Goal: Information Seeking & Learning: Learn about a topic

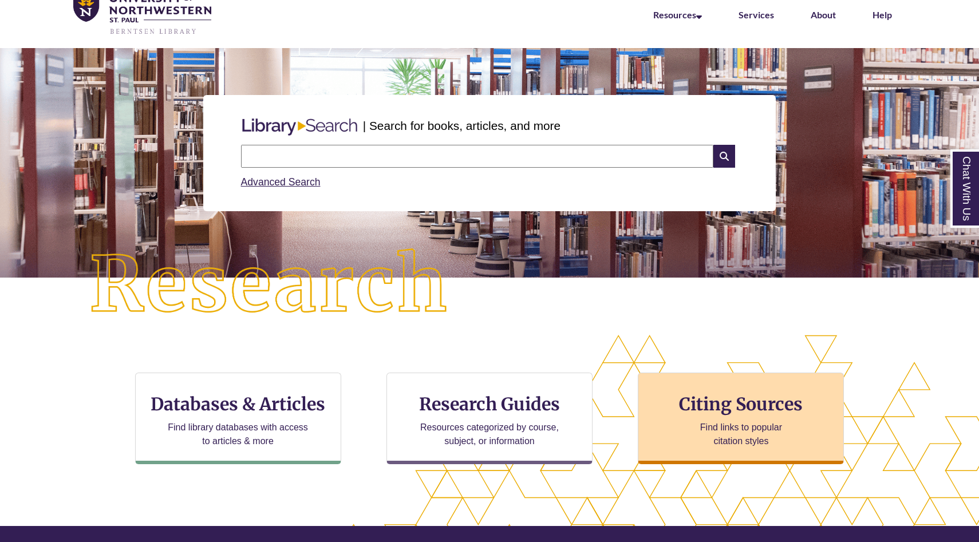
scroll to position [54, 0]
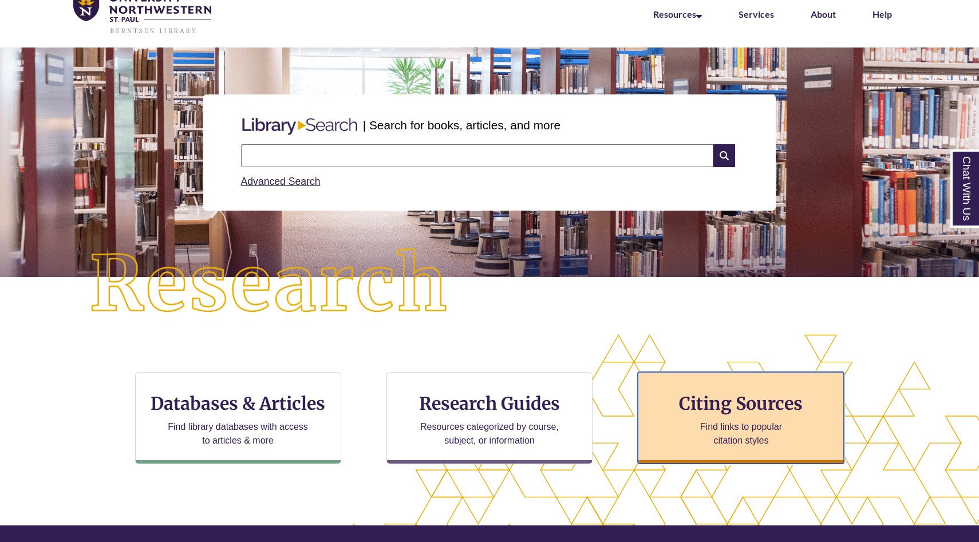
click at [762, 412] on h3 "Citing Sources" at bounding box center [742, 404] width 140 height 22
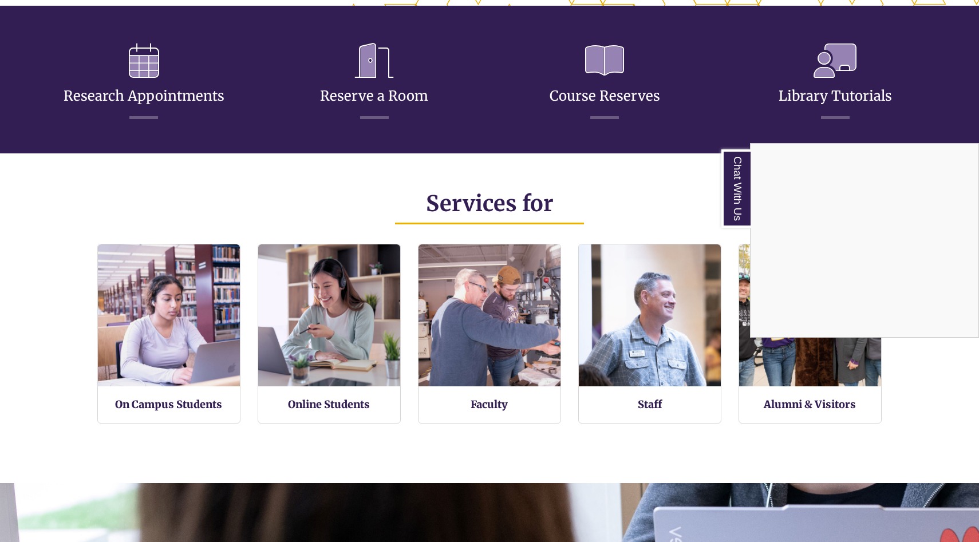
scroll to position [573, 0]
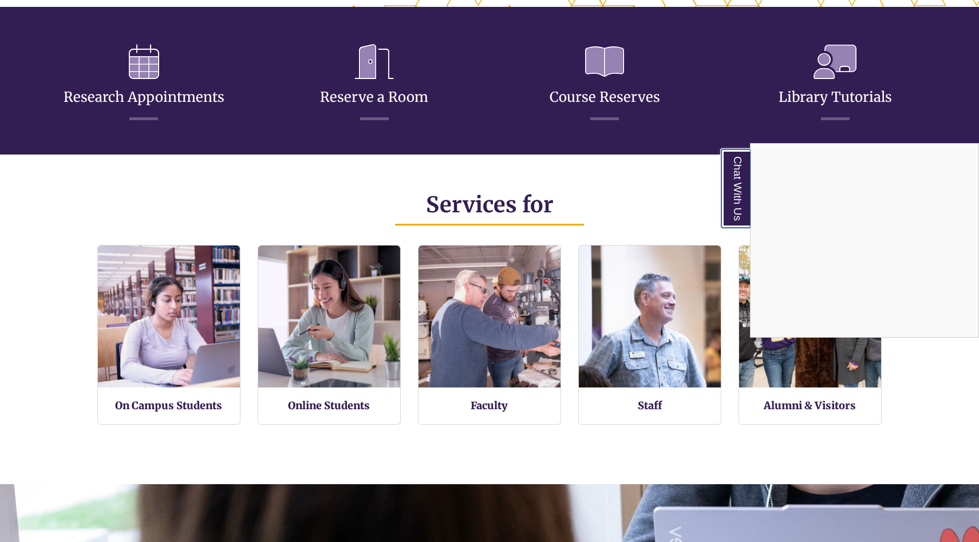
click at [735, 191] on link "Chat With Us" at bounding box center [736, 188] width 29 height 78
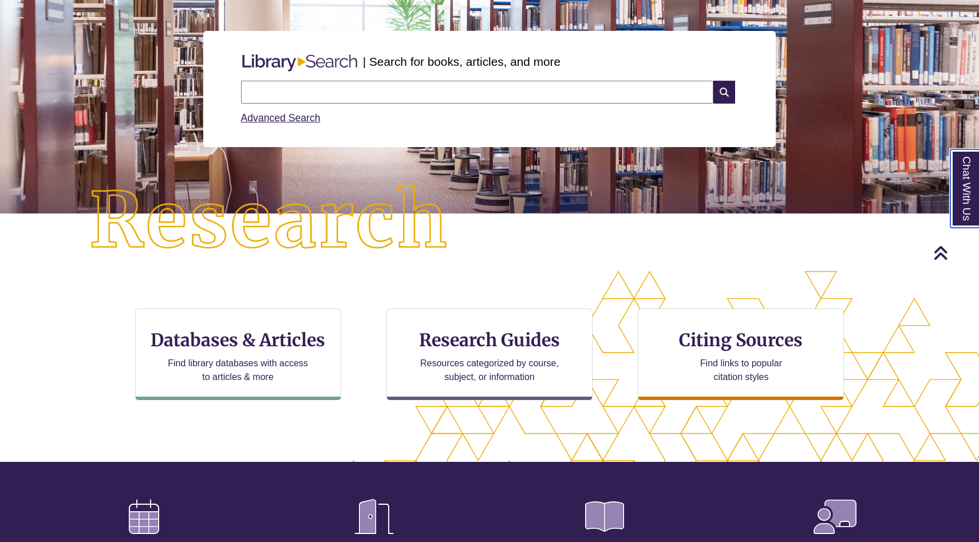
scroll to position [0, 0]
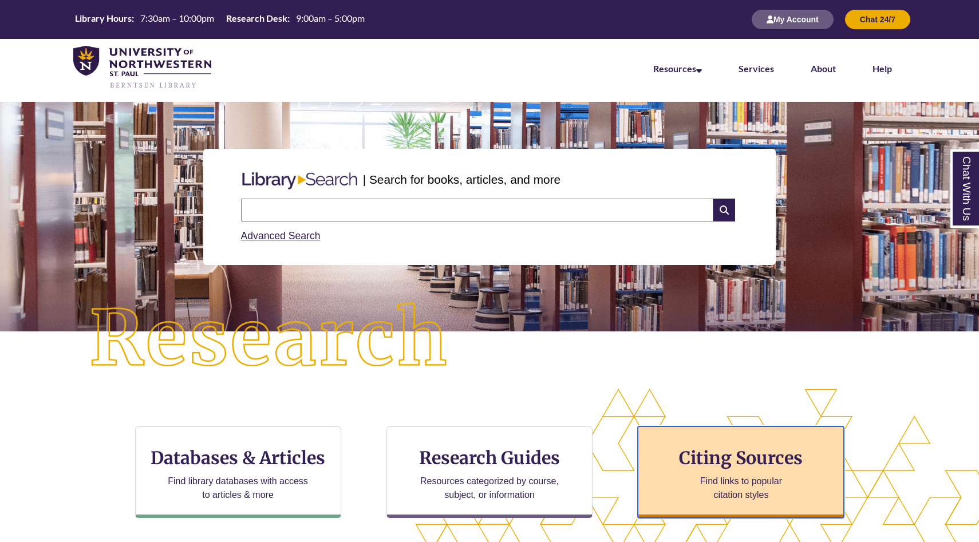
click at [776, 437] on div "Citing Sources Find links to popular citation styles" at bounding box center [741, 473] width 206 height 92
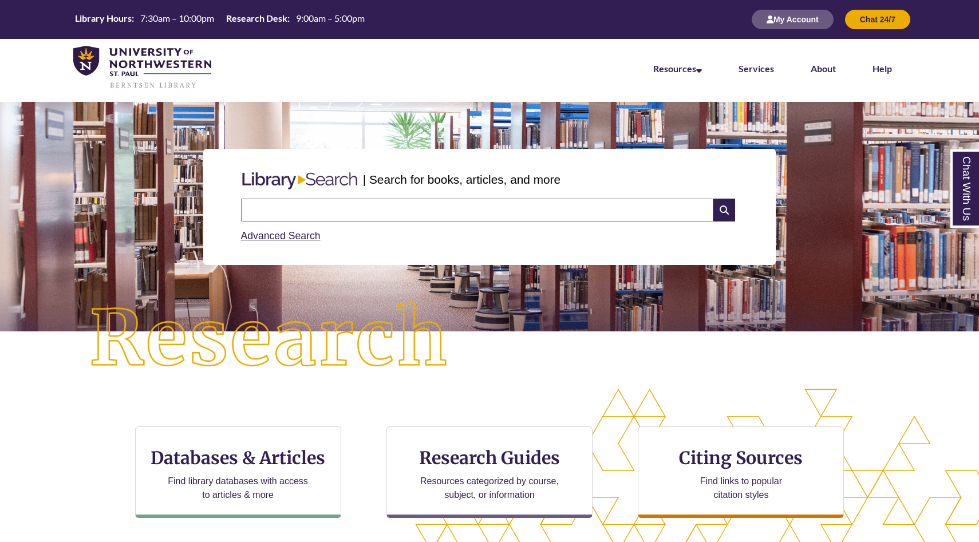
click at [485, 202] on input "text" at bounding box center [477, 210] width 473 height 23
type input "*"
type input "**********"
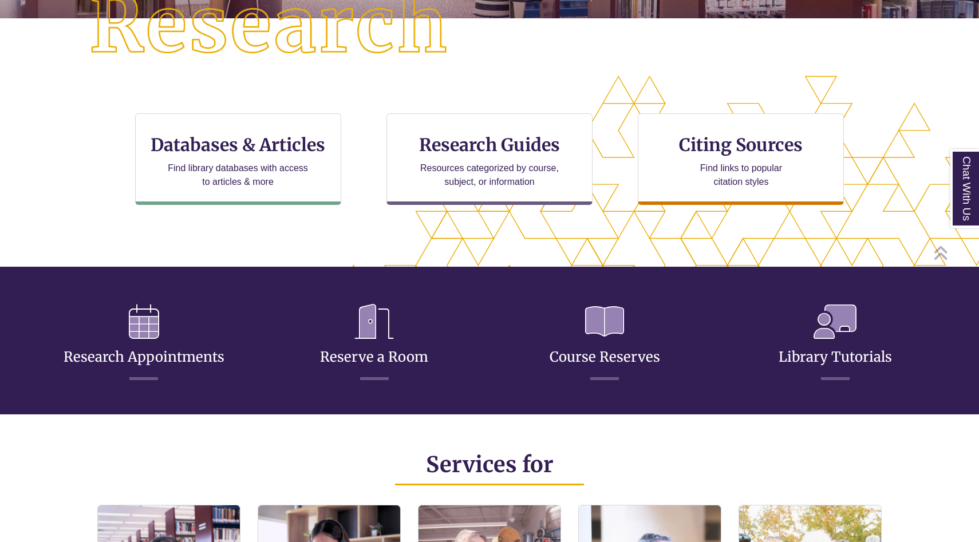
scroll to position [322, 0]
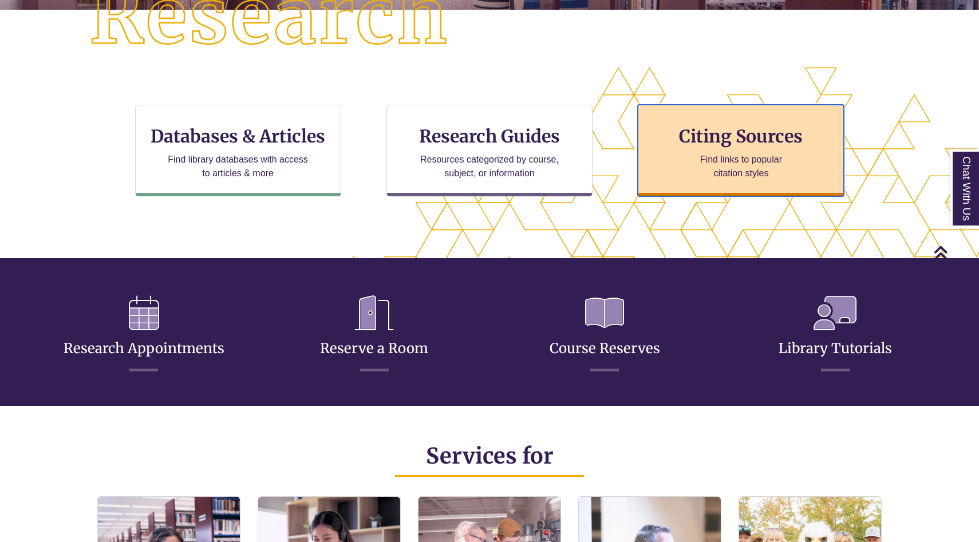
click at [695, 120] on div "Citing Sources Find links to popular citation styles" at bounding box center [741, 151] width 206 height 92
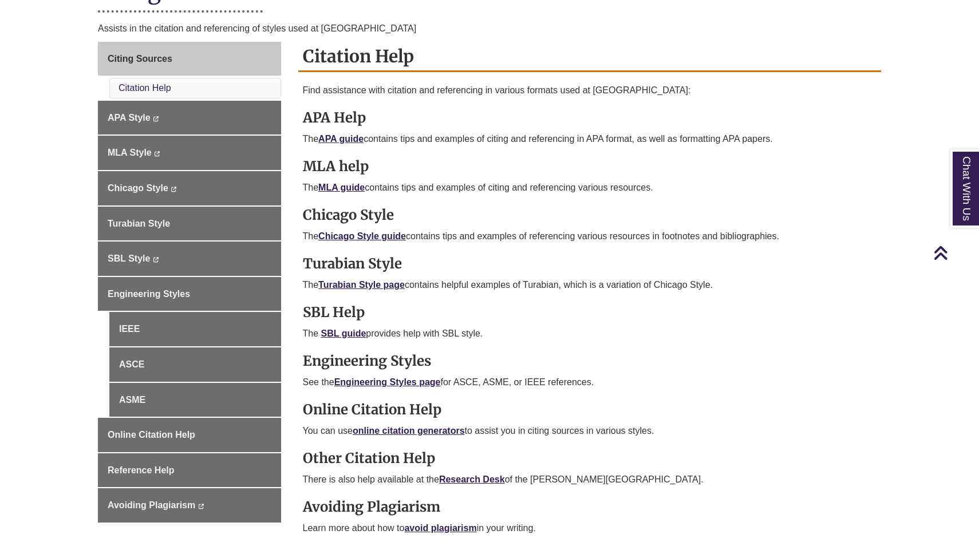
scroll to position [292, 0]
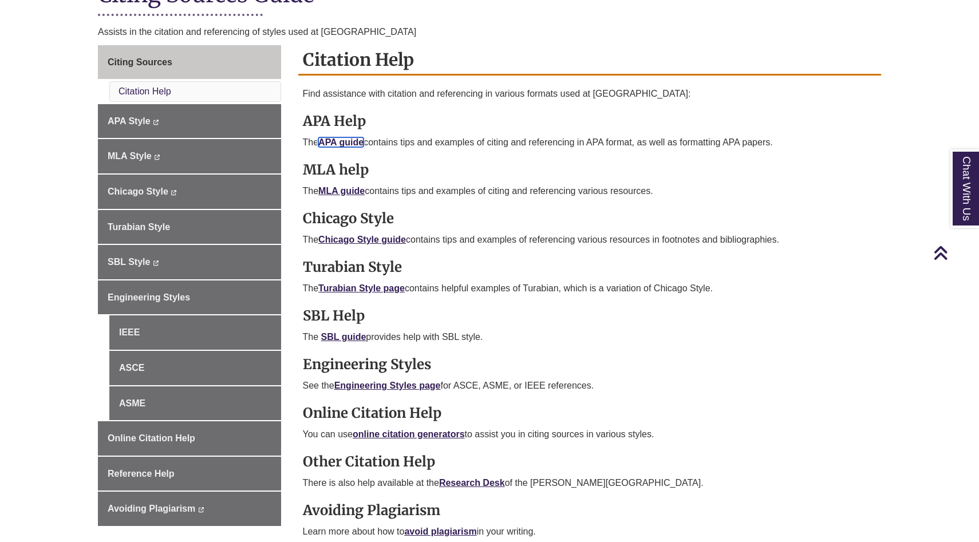
click at [352, 142] on link "APA guide" at bounding box center [340, 142] width 45 height 10
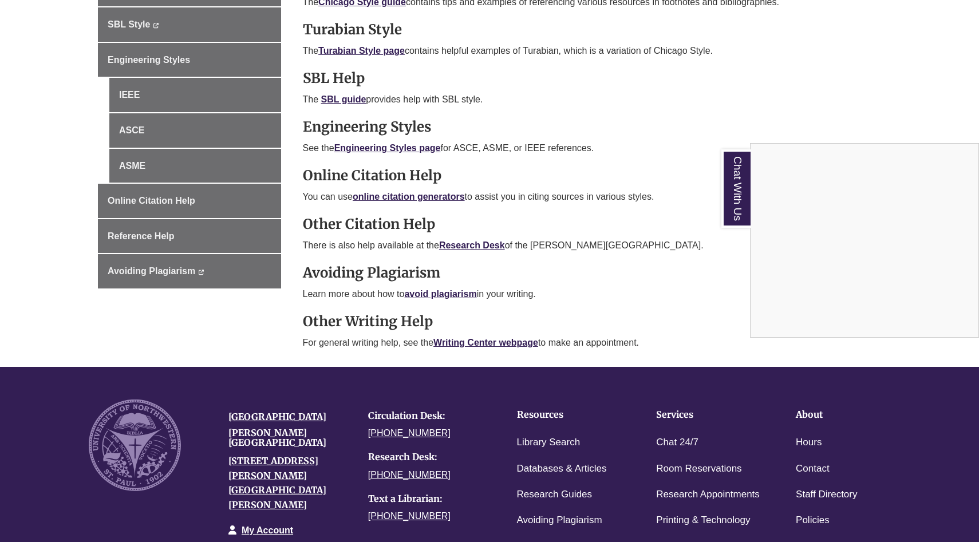
scroll to position [537, 0]
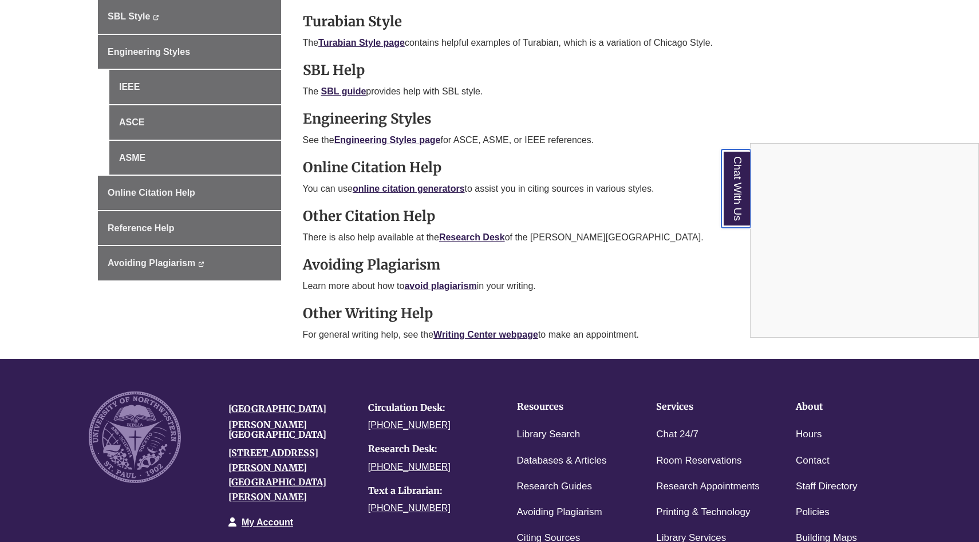
click at [735, 200] on link "Chat With Us" at bounding box center [736, 188] width 29 height 78
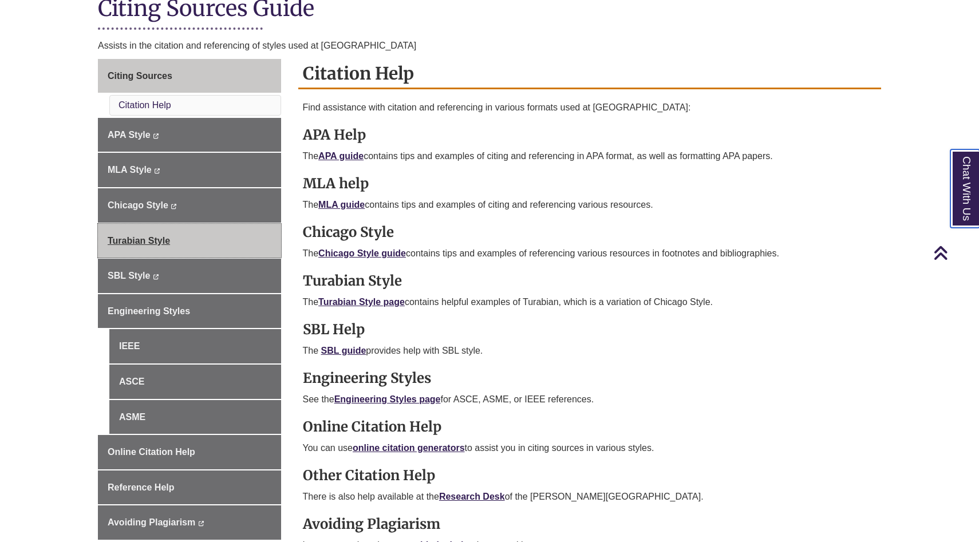
scroll to position [250, 0]
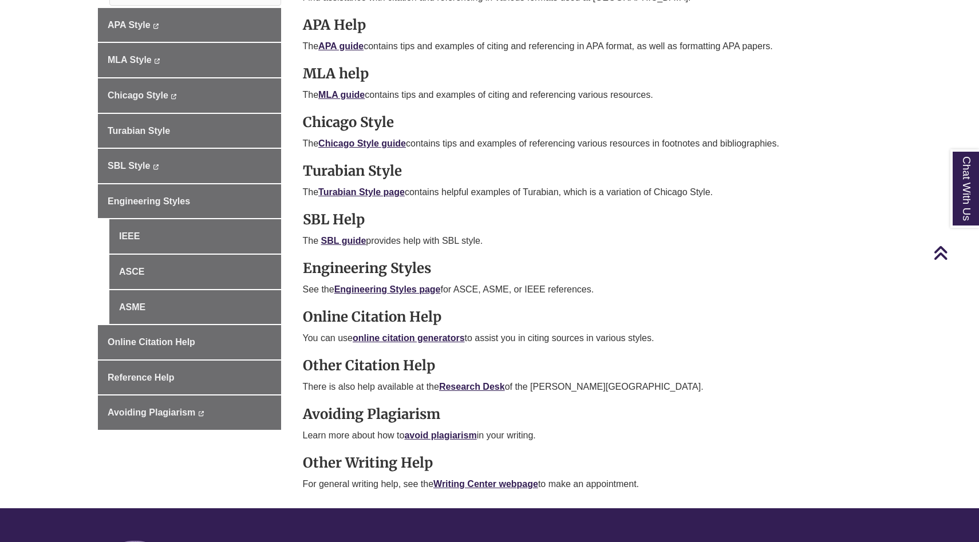
scroll to position [387, 0]
click at [459, 482] on b "Writing Center webpage" at bounding box center [486, 485] width 105 height 10
click at [739, 200] on link "Chat With Us" at bounding box center [736, 188] width 29 height 78
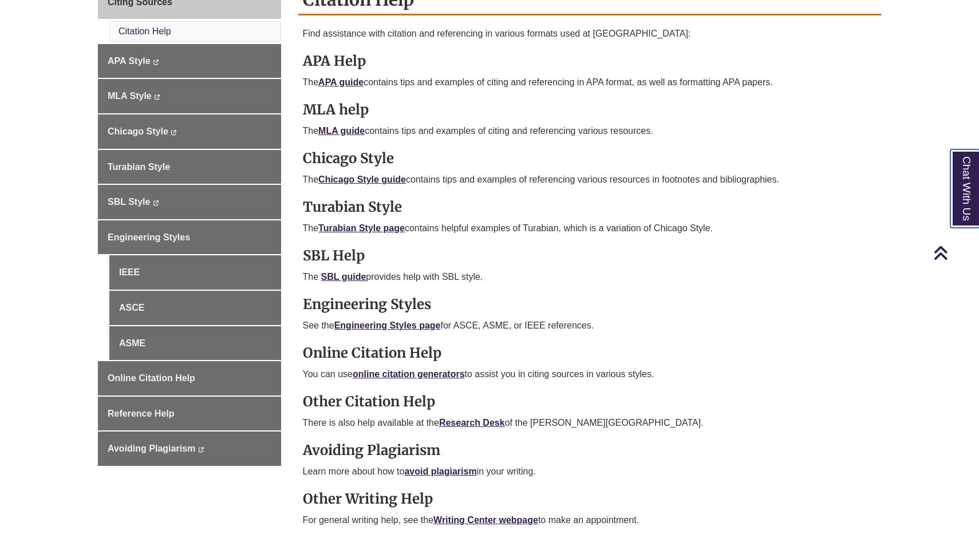
scroll to position [351, 0]
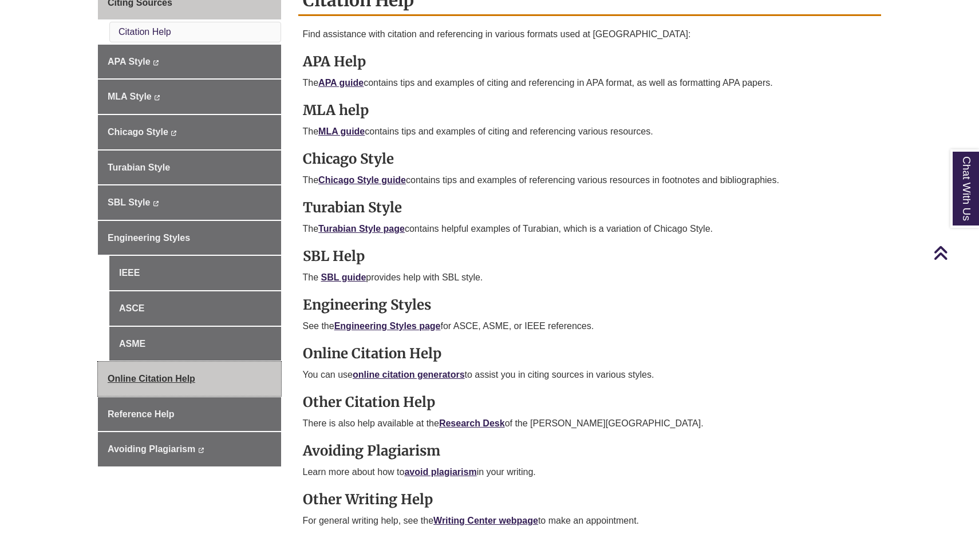
click at [139, 380] on span "Online Citation Help" at bounding box center [152, 379] width 88 height 10
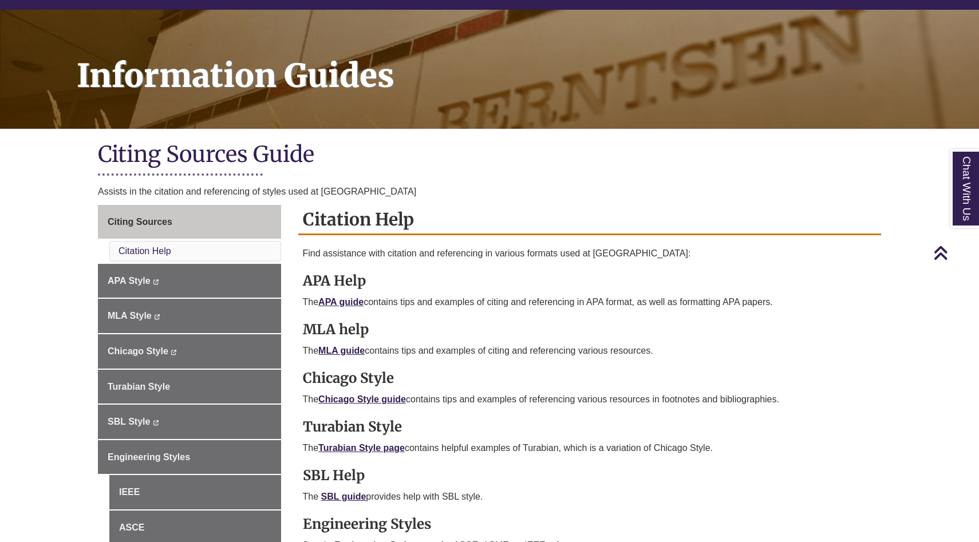
scroll to position [131, 0]
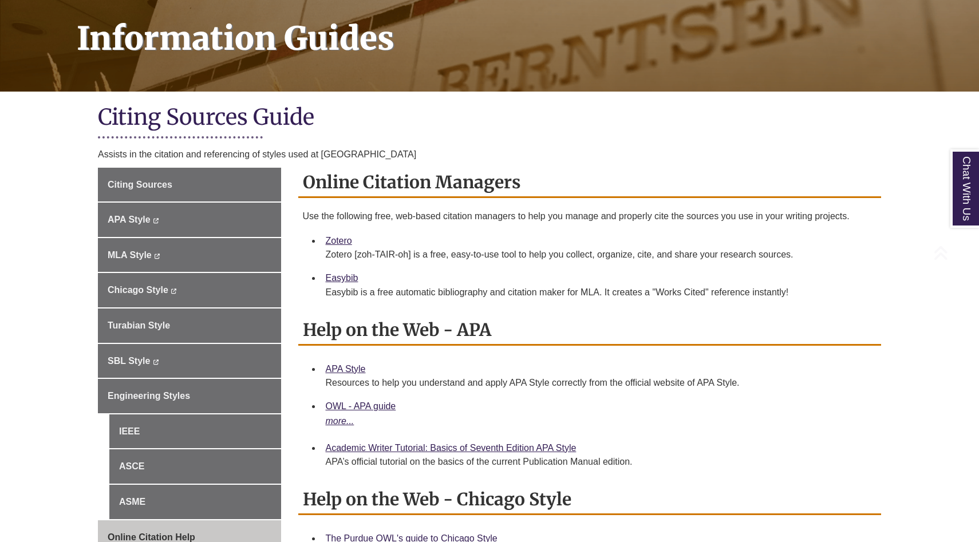
scroll to position [253, 0]
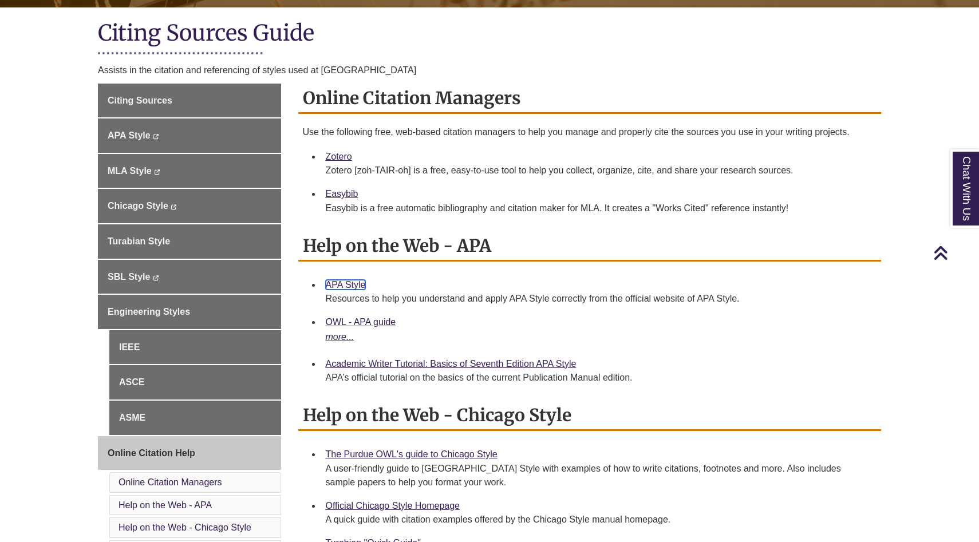
click at [345, 286] on link "APA Style" at bounding box center [346, 285] width 40 height 10
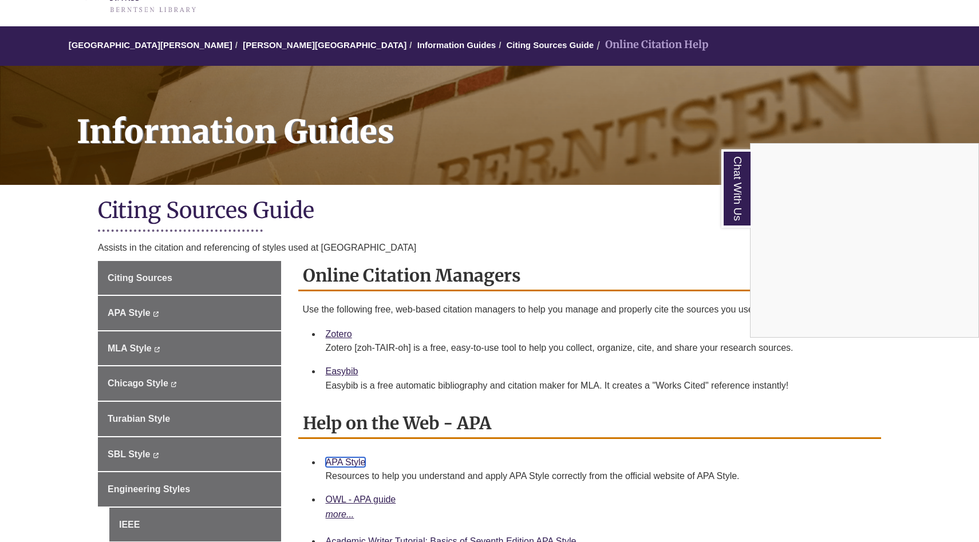
scroll to position [0, 0]
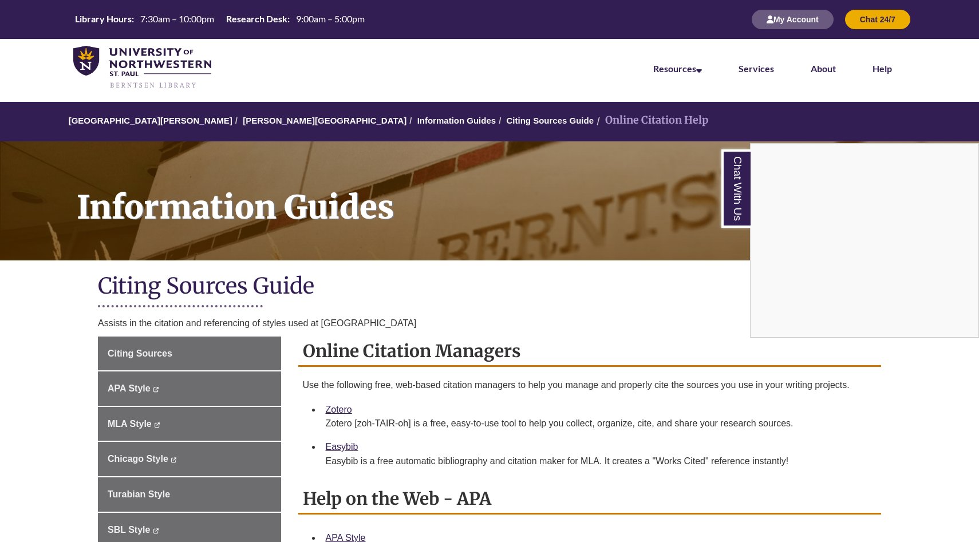
click at [330, 121] on div "Chat With Us" at bounding box center [489, 271] width 979 height 542
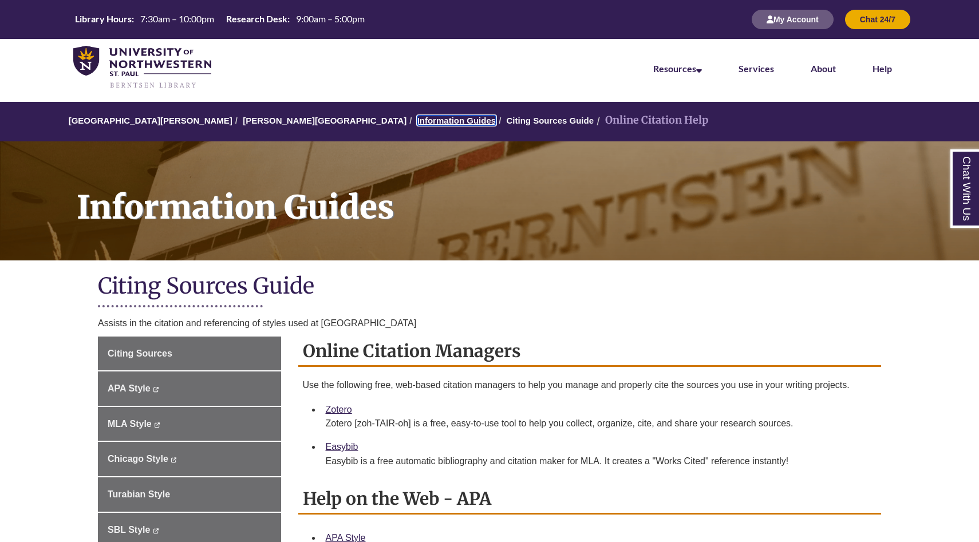
click at [418, 117] on link "Information Guides" at bounding box center [457, 121] width 79 height 10
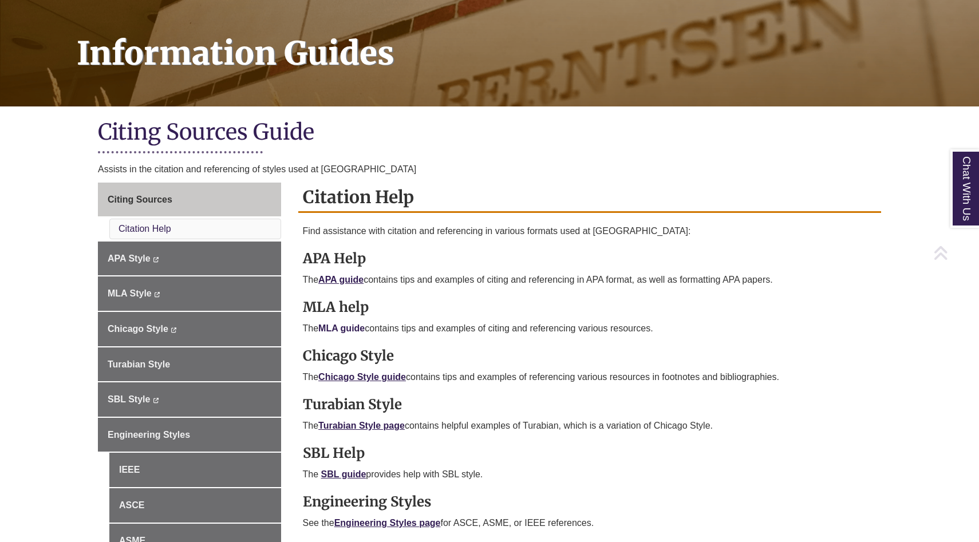
scroll to position [157, 0]
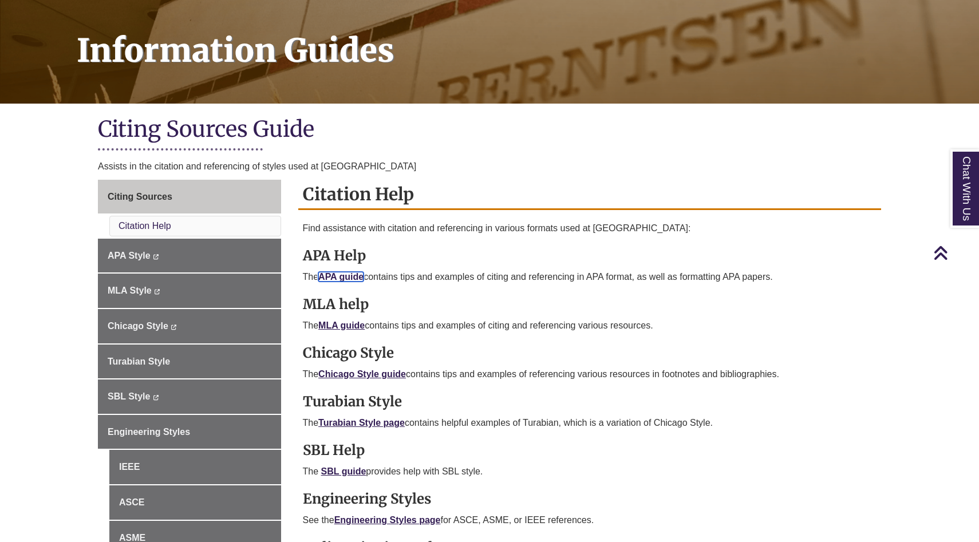
click at [341, 272] on link "APA guide" at bounding box center [340, 277] width 45 height 10
click at [347, 272] on link "APA guide" at bounding box center [340, 277] width 45 height 10
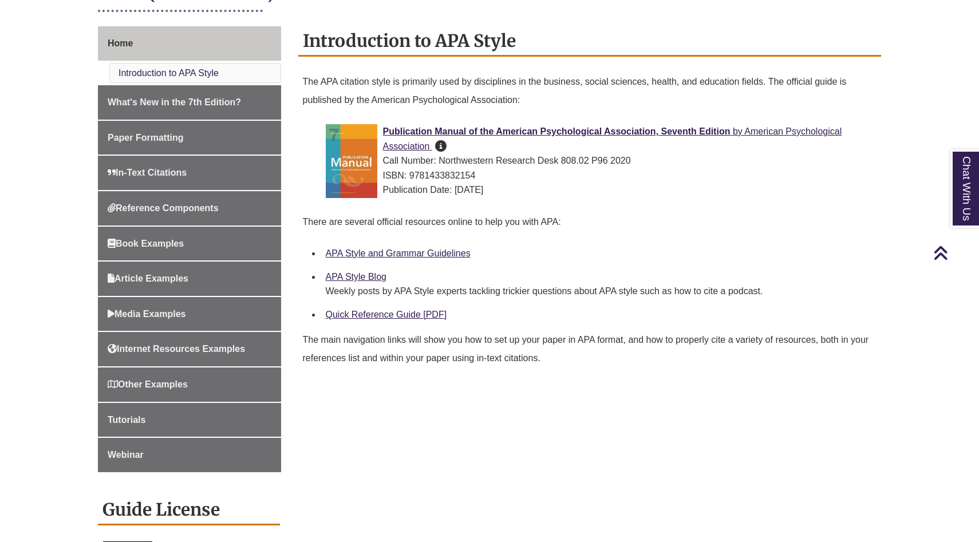
scroll to position [296, 0]
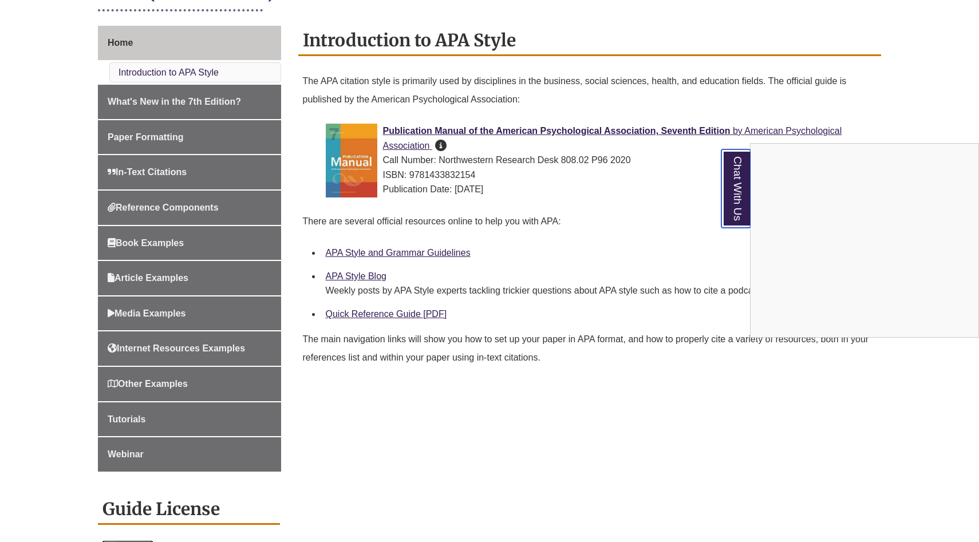
click at [729, 206] on link "Chat With Us" at bounding box center [736, 188] width 29 height 78
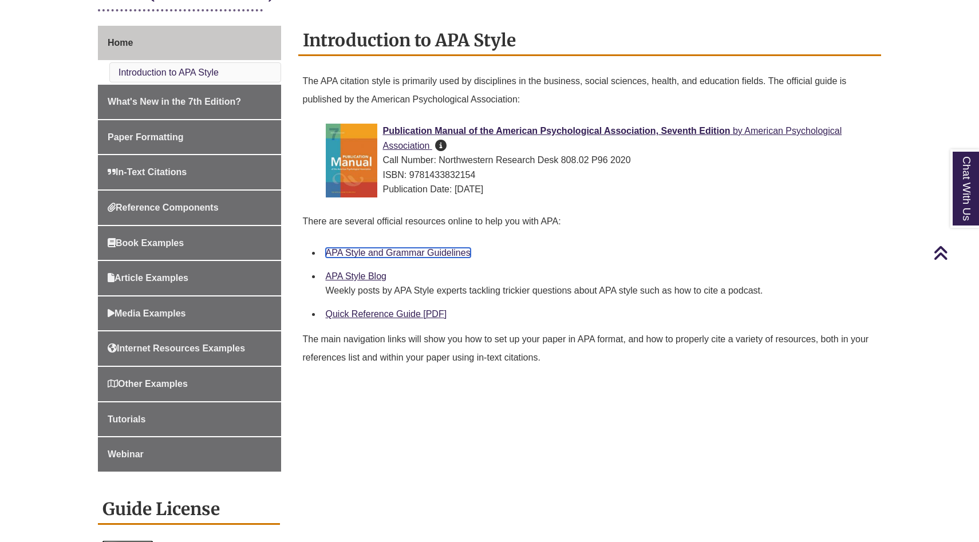
click at [375, 252] on link "APA Style and Grammar Guidelines" at bounding box center [398, 253] width 145 height 10
